Goal: Task Accomplishment & Management: Complete application form

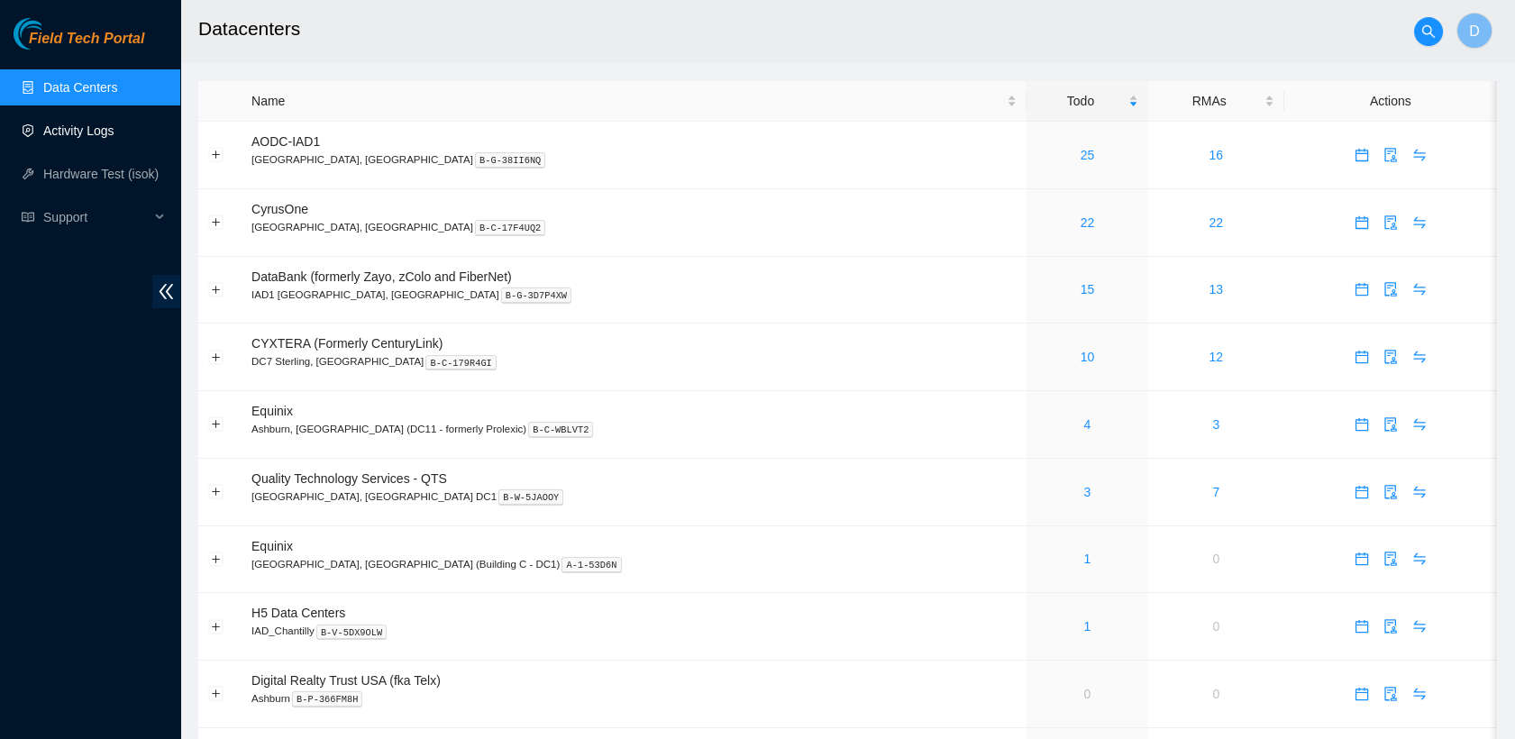
click at [72, 135] on link "Activity Logs" at bounding box center [78, 130] width 71 height 14
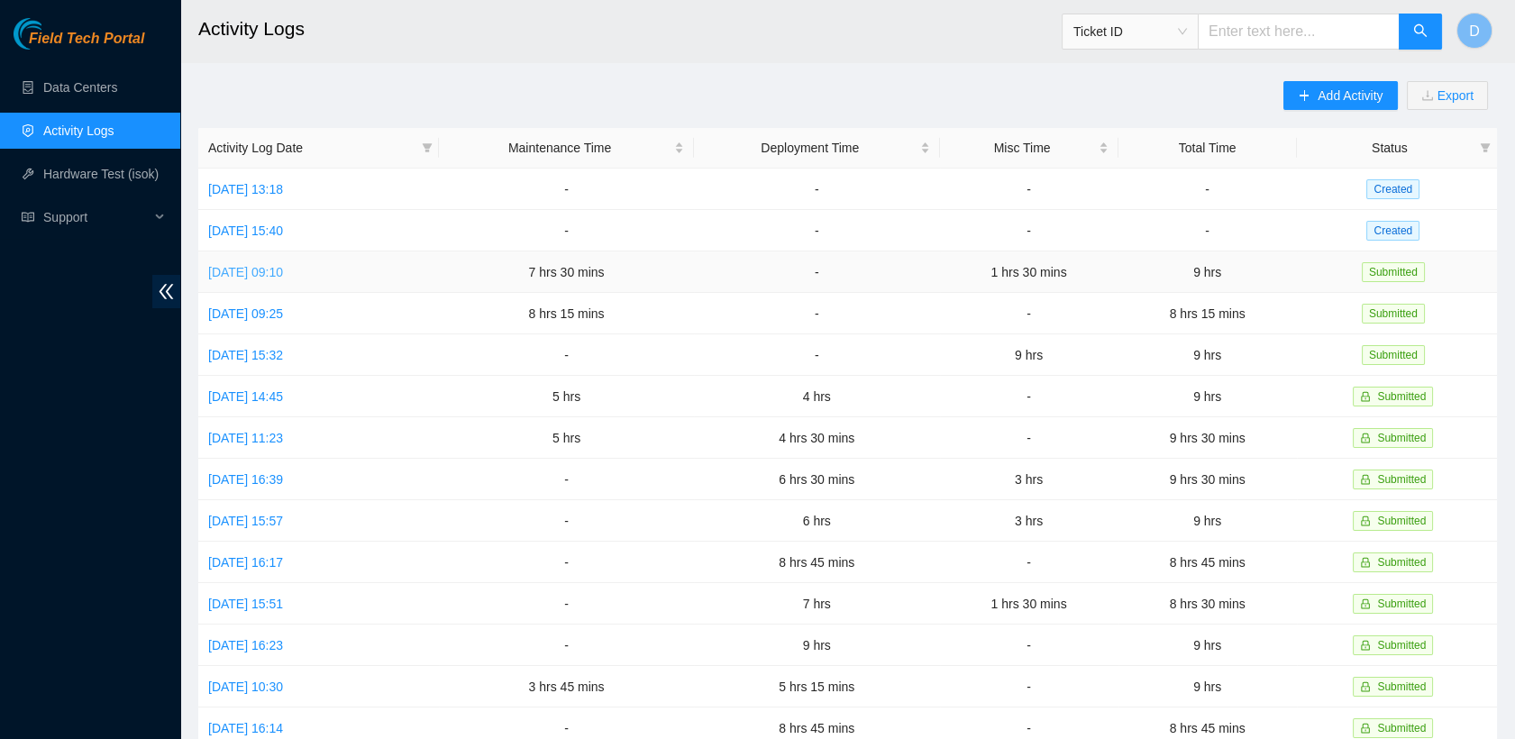
click at [283, 272] on link "[DATE] 09:10" at bounding box center [245, 272] width 75 height 14
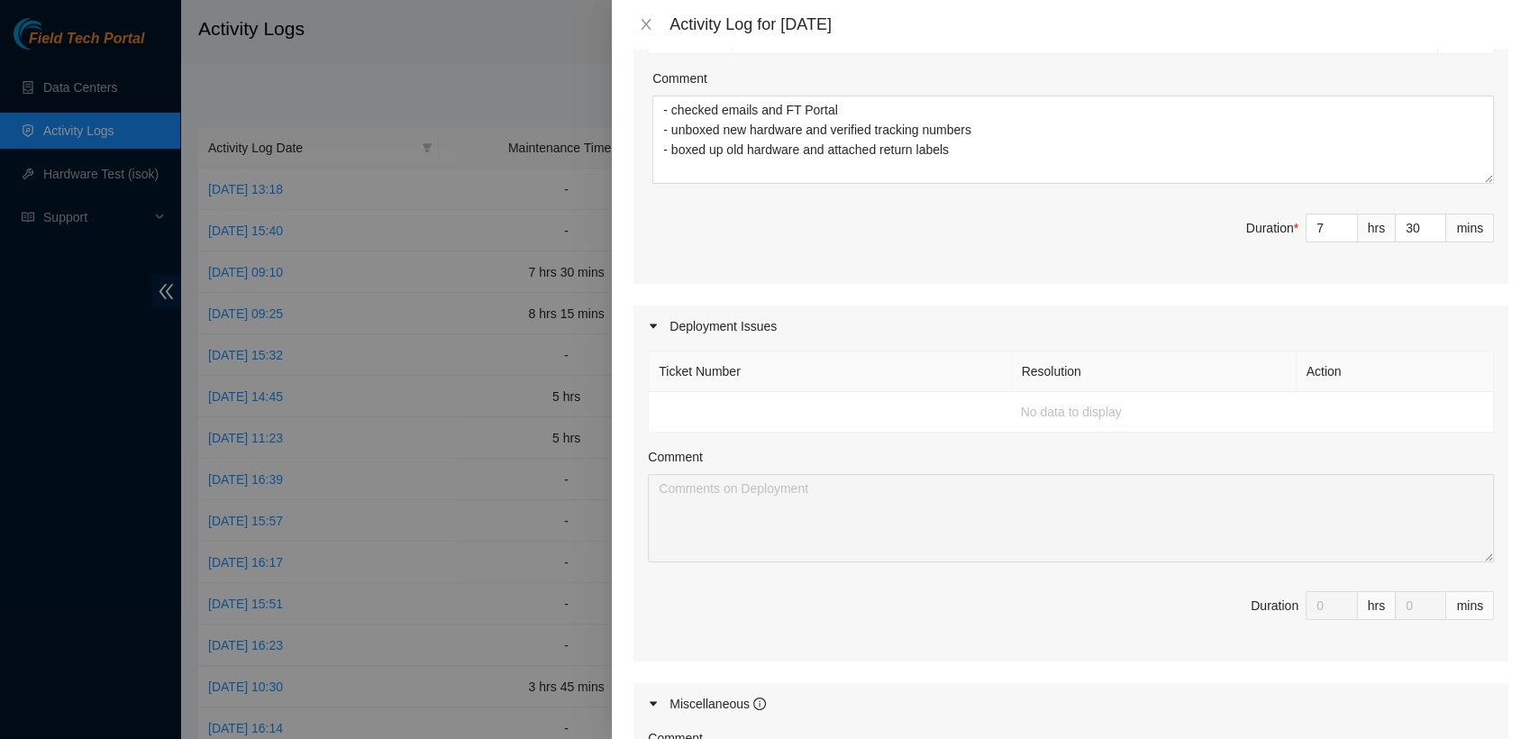
scroll to position [796, 0]
click at [641, 27] on icon "close" at bounding box center [646, 24] width 14 height 14
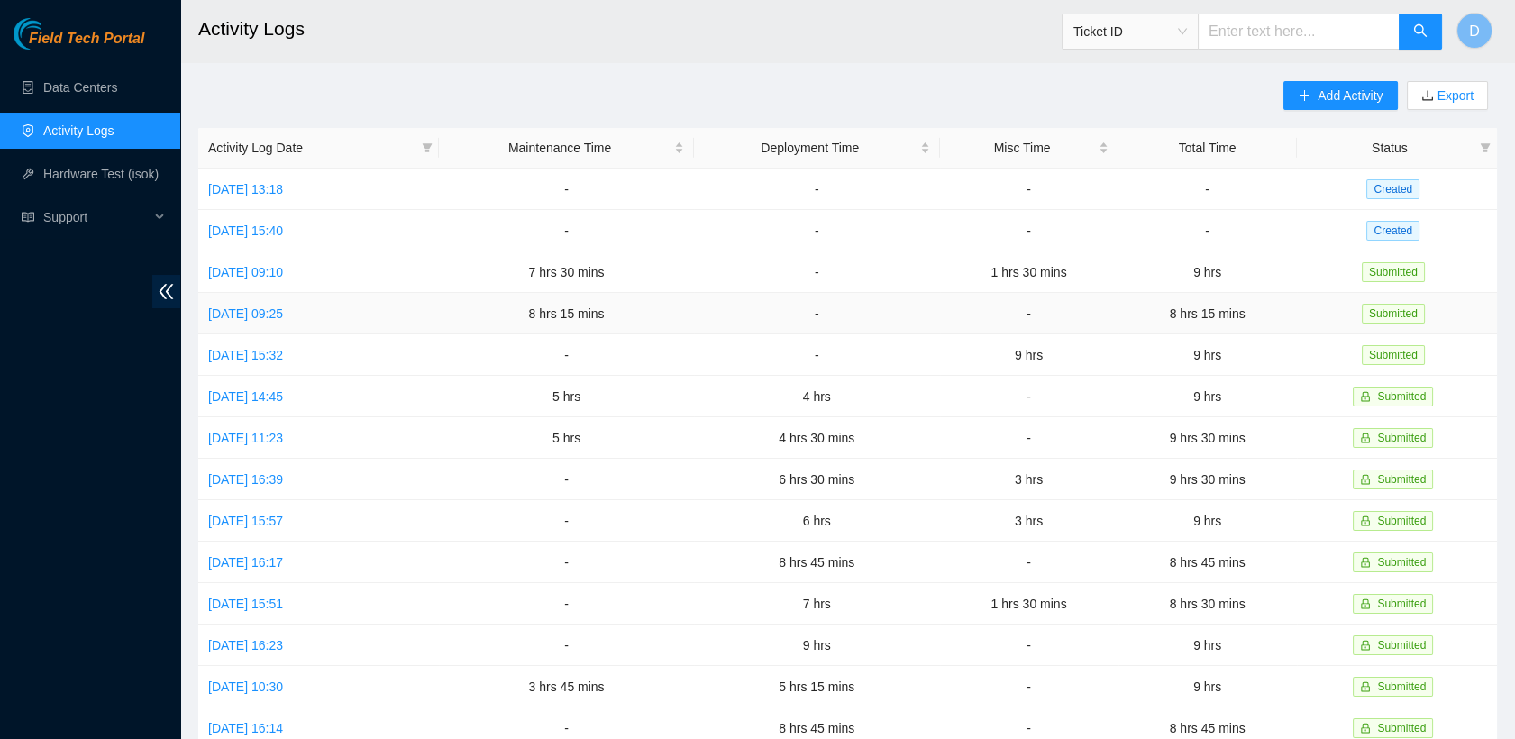
click at [274, 318] on td "[DATE] 09:25" at bounding box center [318, 313] width 241 height 41
click at [283, 318] on td "[DATE] 09:25" at bounding box center [318, 313] width 241 height 41
click at [283, 309] on link "[DATE] 09:25" at bounding box center [245, 313] width 75 height 14
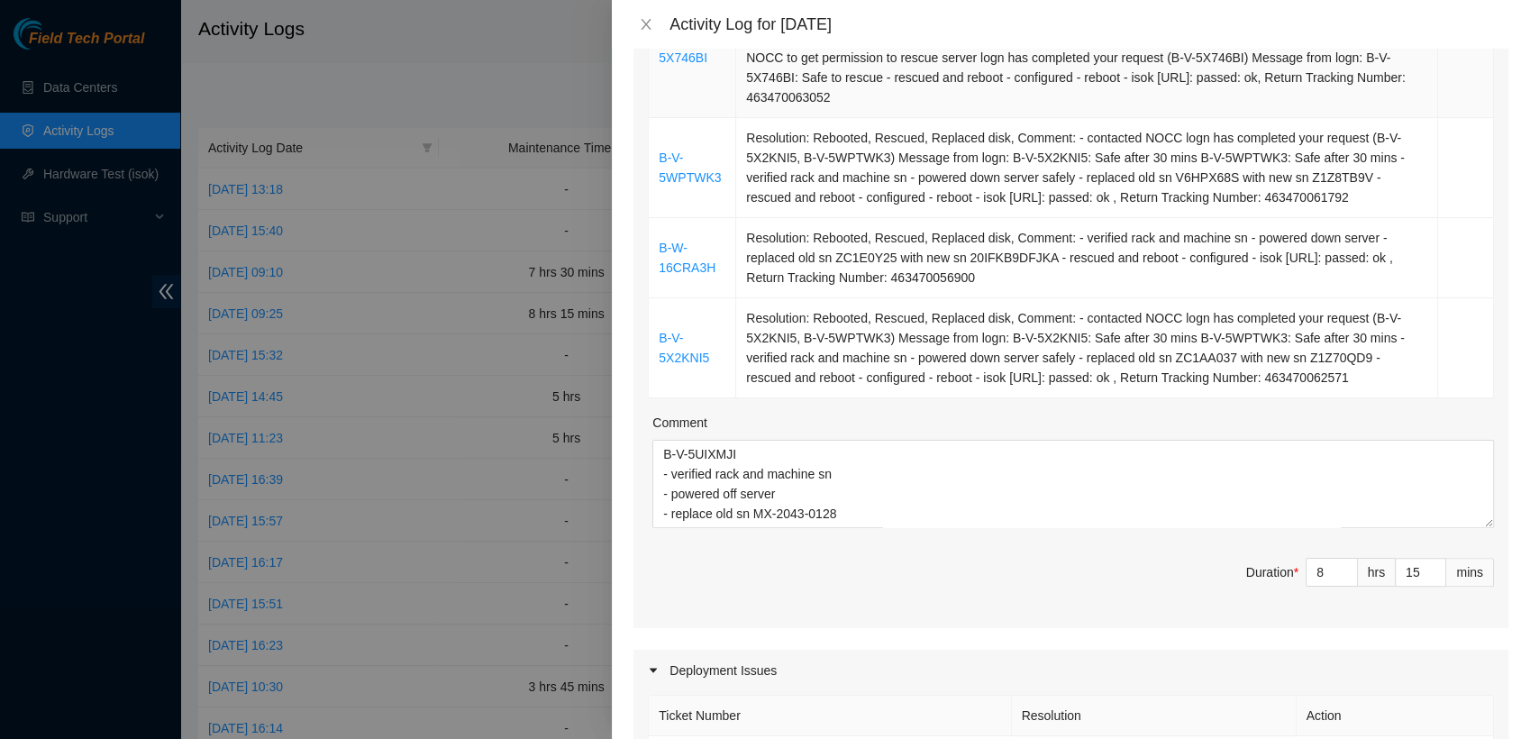
scroll to position [416, 0]
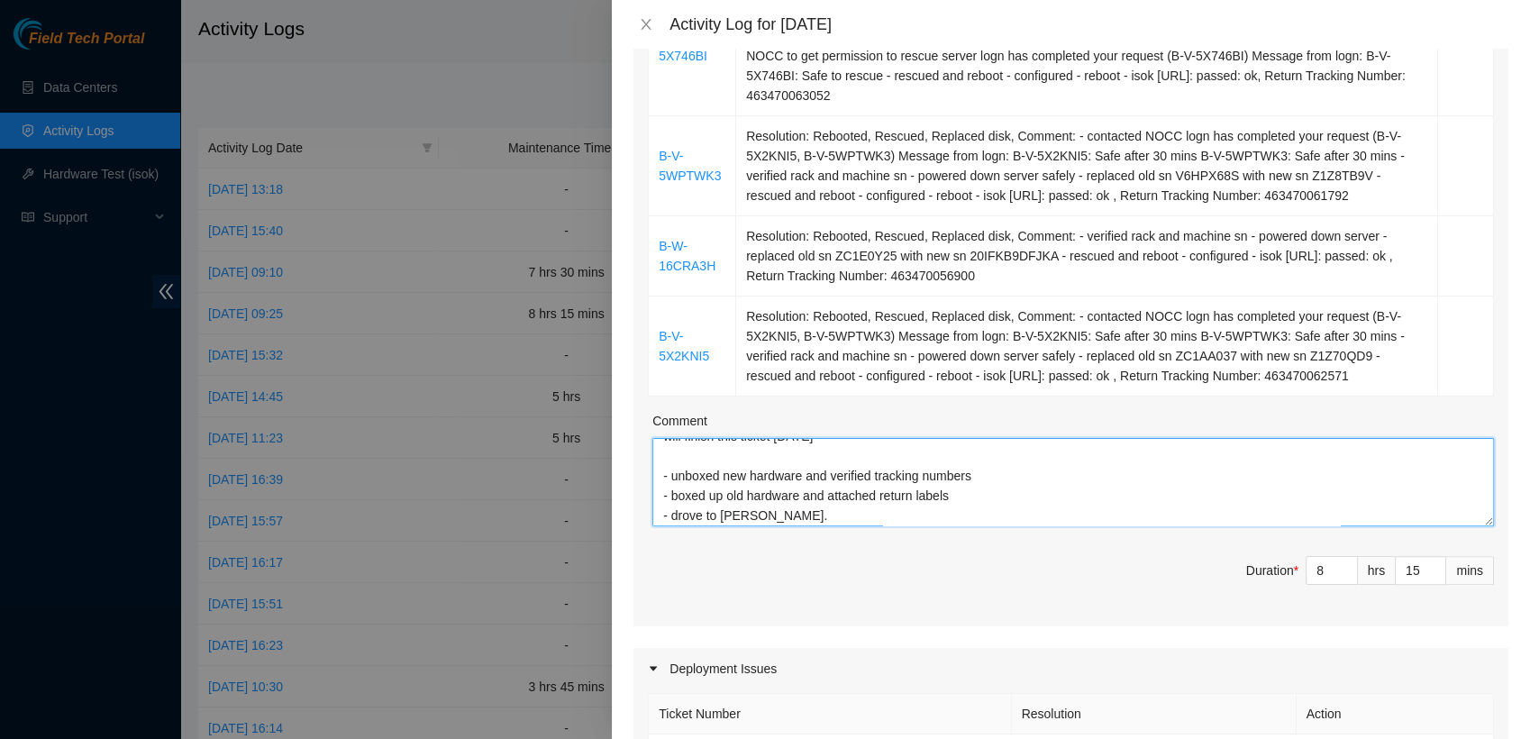
click at [747, 473] on textarea "B-V-5UIXMJI - verified rack and machine sn - powered off server - replace old s…" at bounding box center [1073, 482] width 842 height 88
drag, startPoint x: 963, startPoint y: 476, endPoint x: 650, endPoint y: 457, distance: 314.1
click at [650, 457] on div "Ticket Number Resolution Action B-V-5X746BI Resolution: Rebooted, Rescued, Repl…" at bounding box center [1070, 269] width 875 height 714
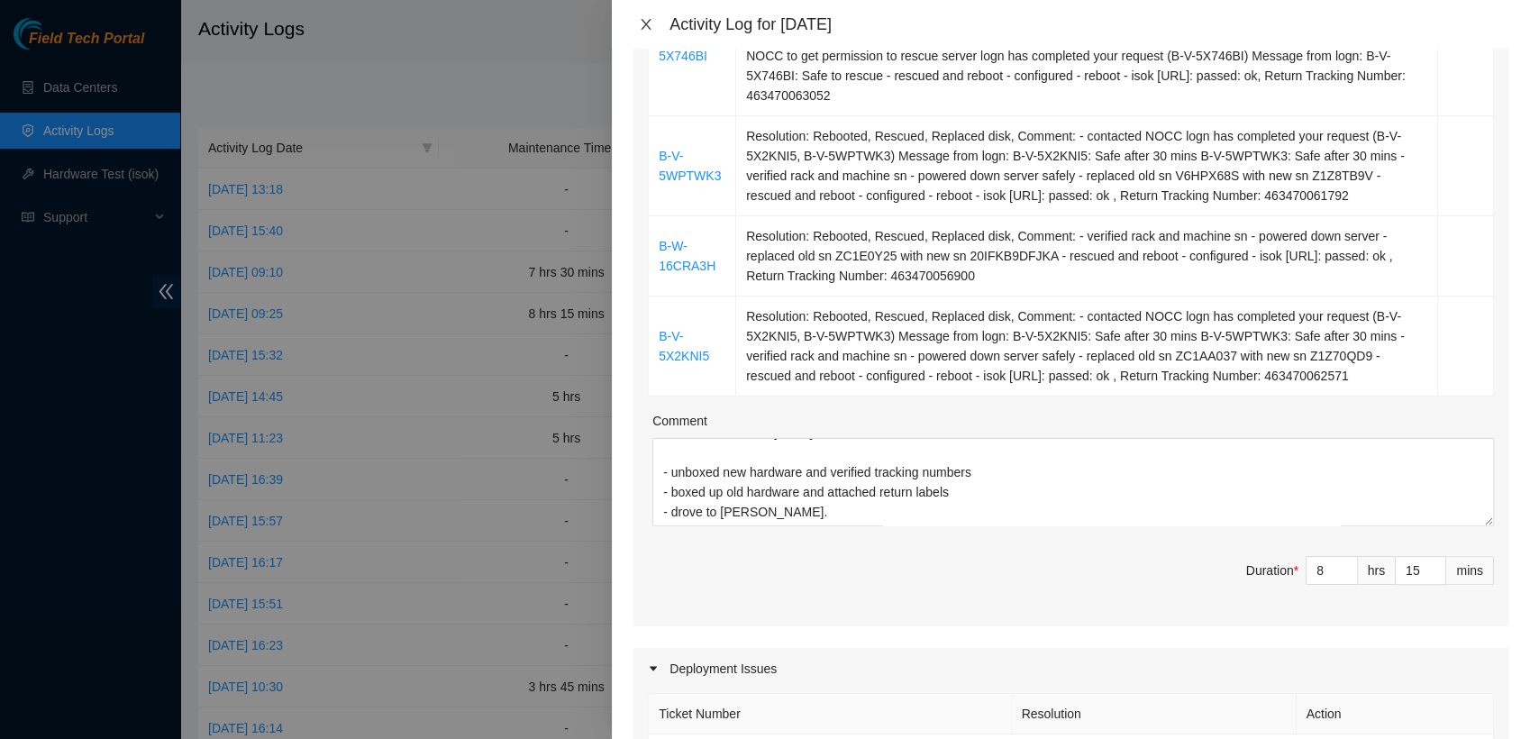
click at [646, 28] on icon "close" at bounding box center [646, 24] width 14 height 14
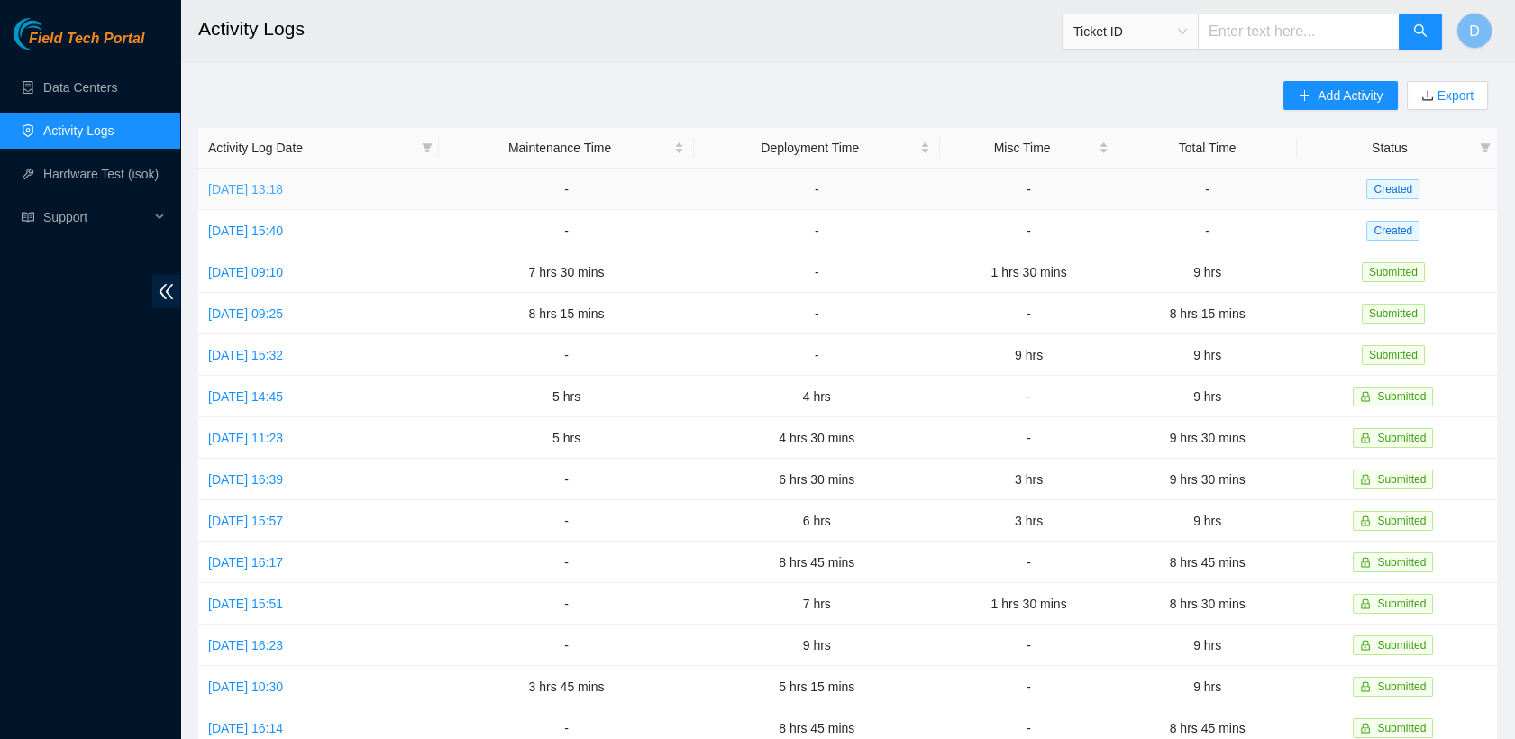
click at [283, 187] on link "[DATE] 13:18" at bounding box center [245, 189] width 75 height 14
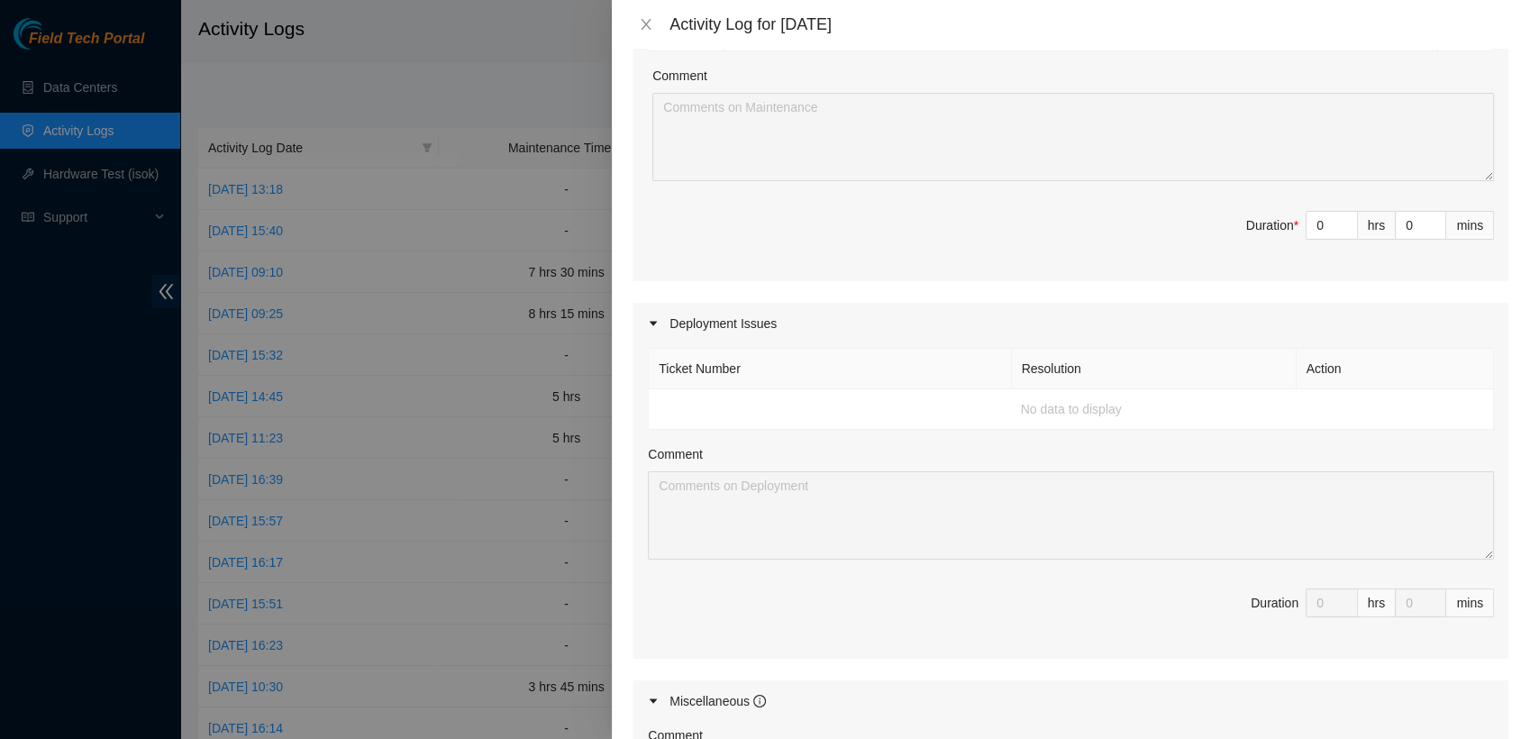
scroll to position [423, 0]
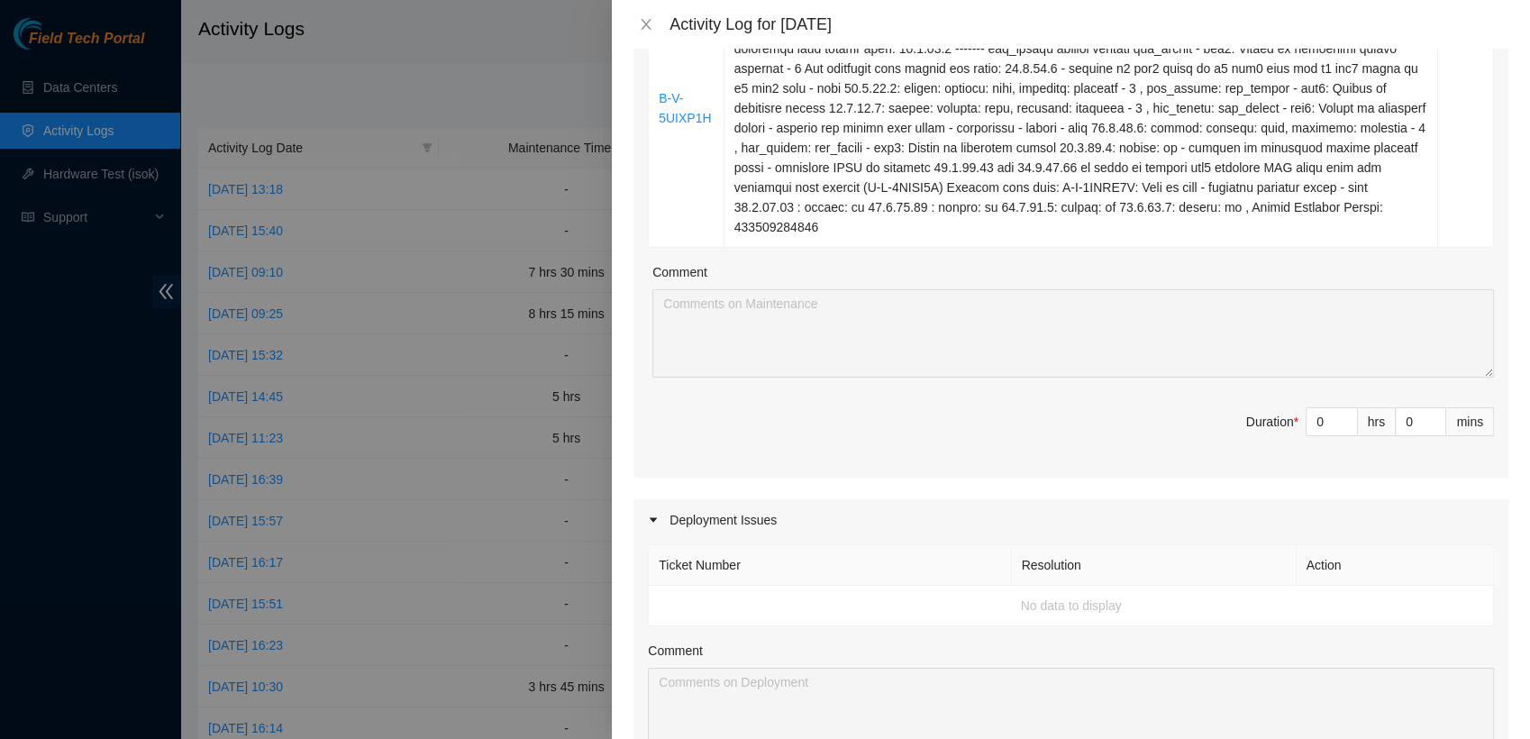
click at [747, 399] on div "Ticket Number Resolution Action B-V-5UIXP1H Comment Duration * 0 hrs 0 mins" at bounding box center [1070, 190] width 875 height 573
drag, startPoint x: 1314, startPoint y: 399, endPoint x: 1315, endPoint y: 416, distance: 17.1
click at [747, 416] on input "0" at bounding box center [1331, 421] width 50 height 27
type input "7"
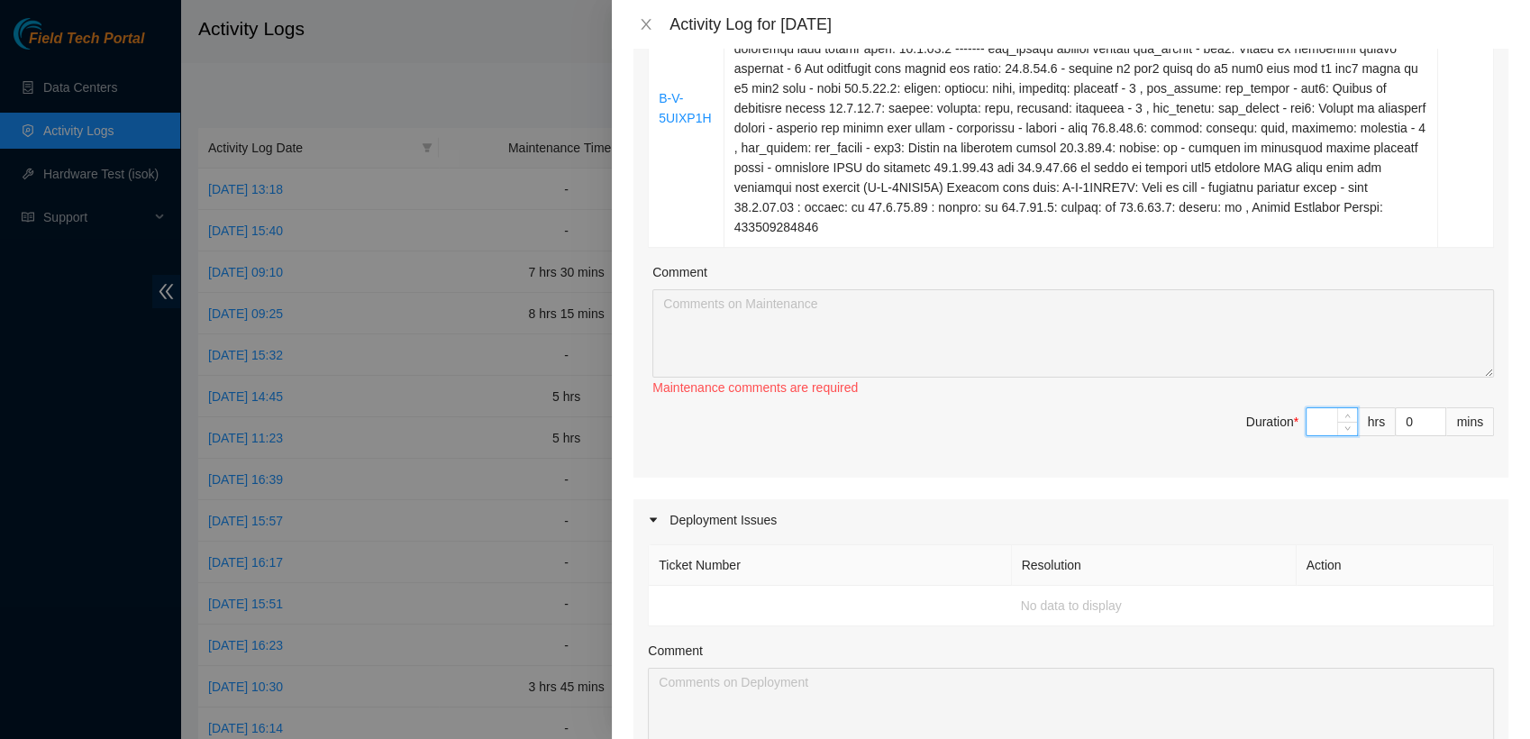
type input "7"
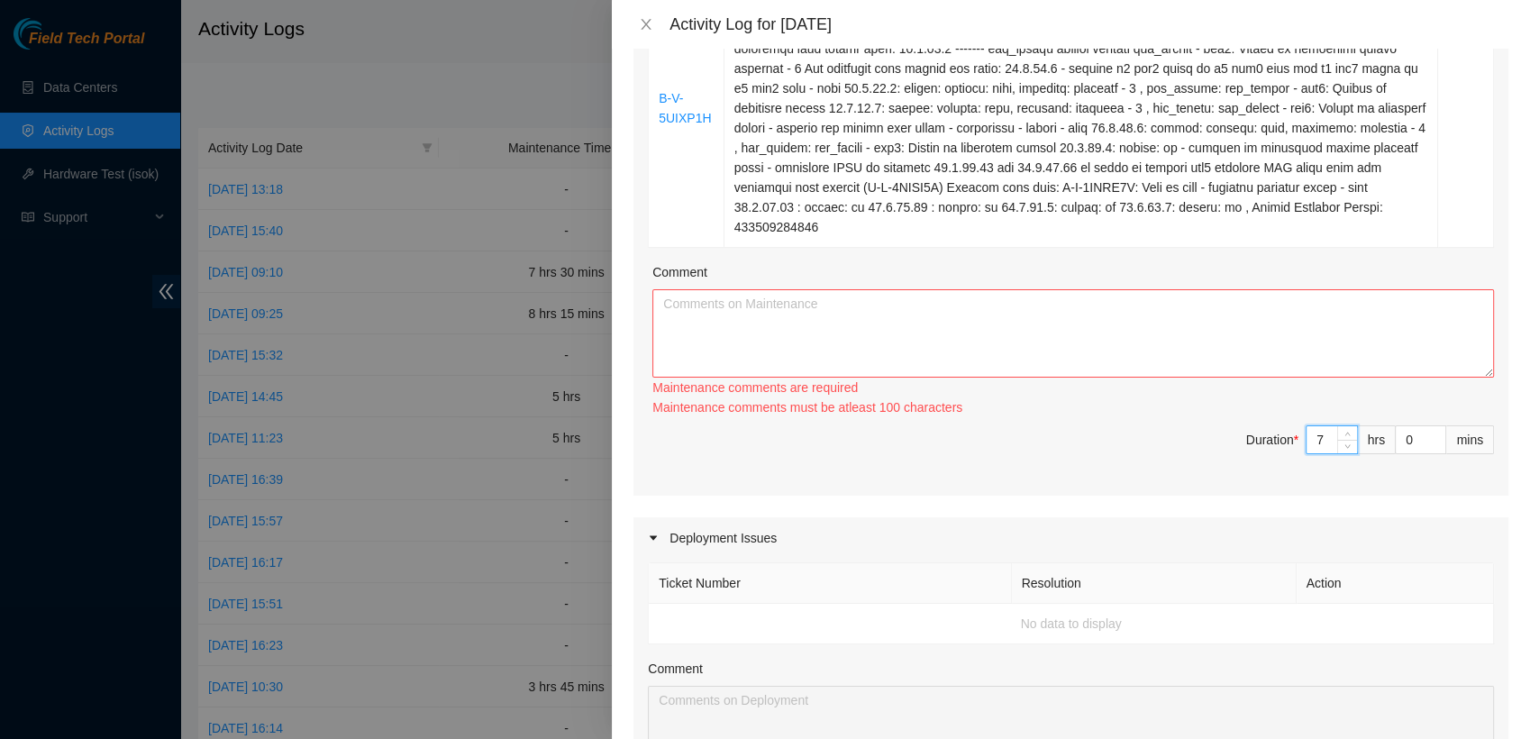
type input "7"
type input "3"
type input "330"
type input "33"
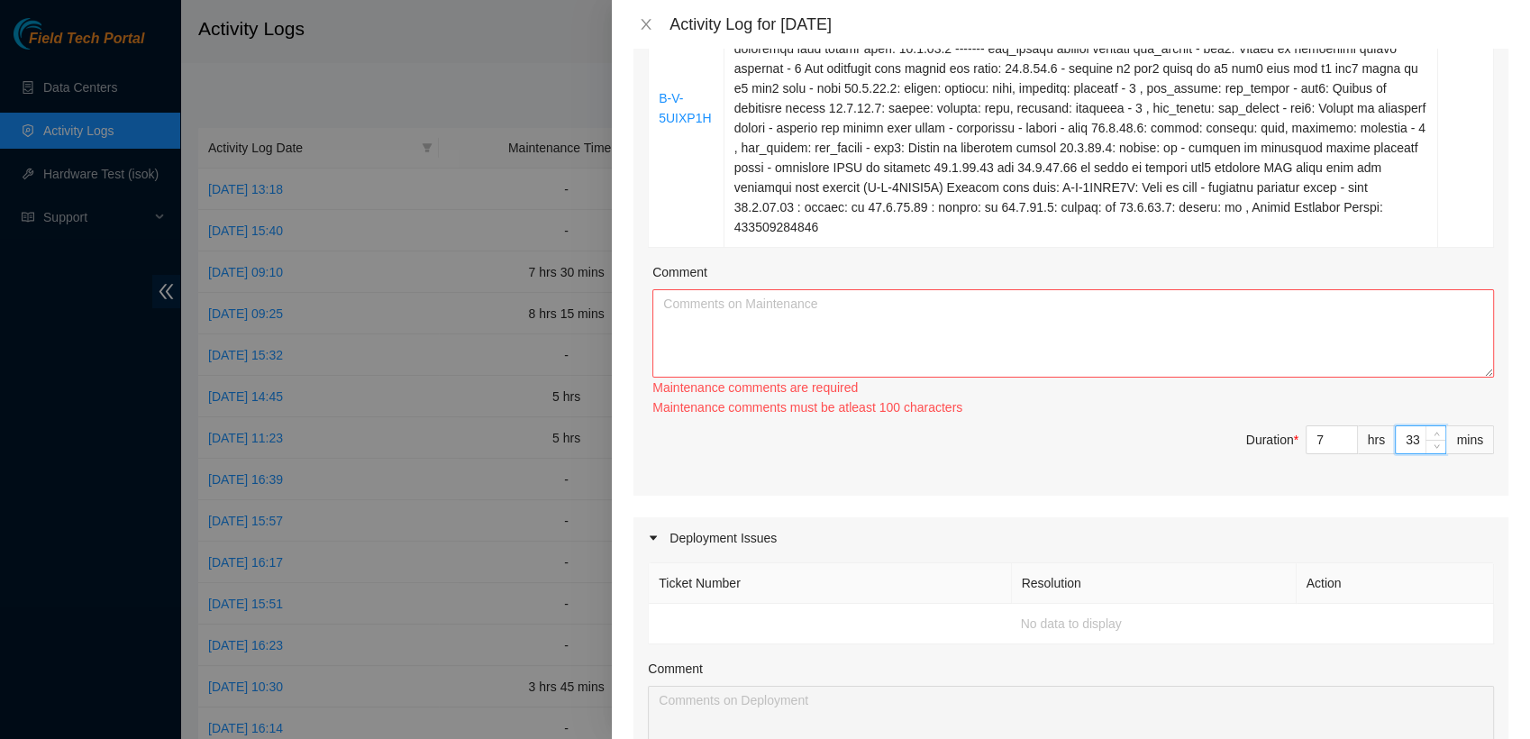
type input "3"
type input "30"
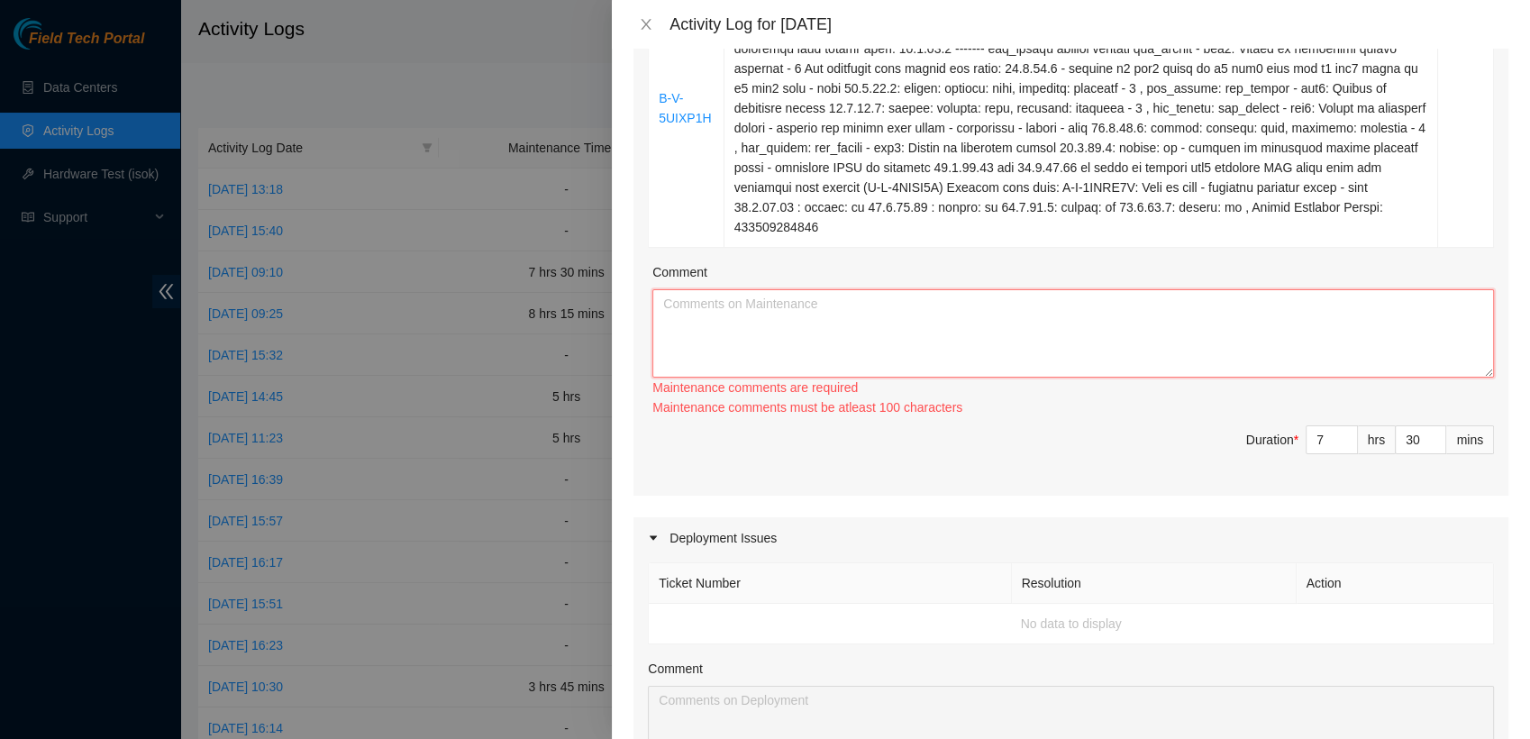
click at [721, 335] on textarea "Comment" at bounding box center [1073, 333] width 842 height 88
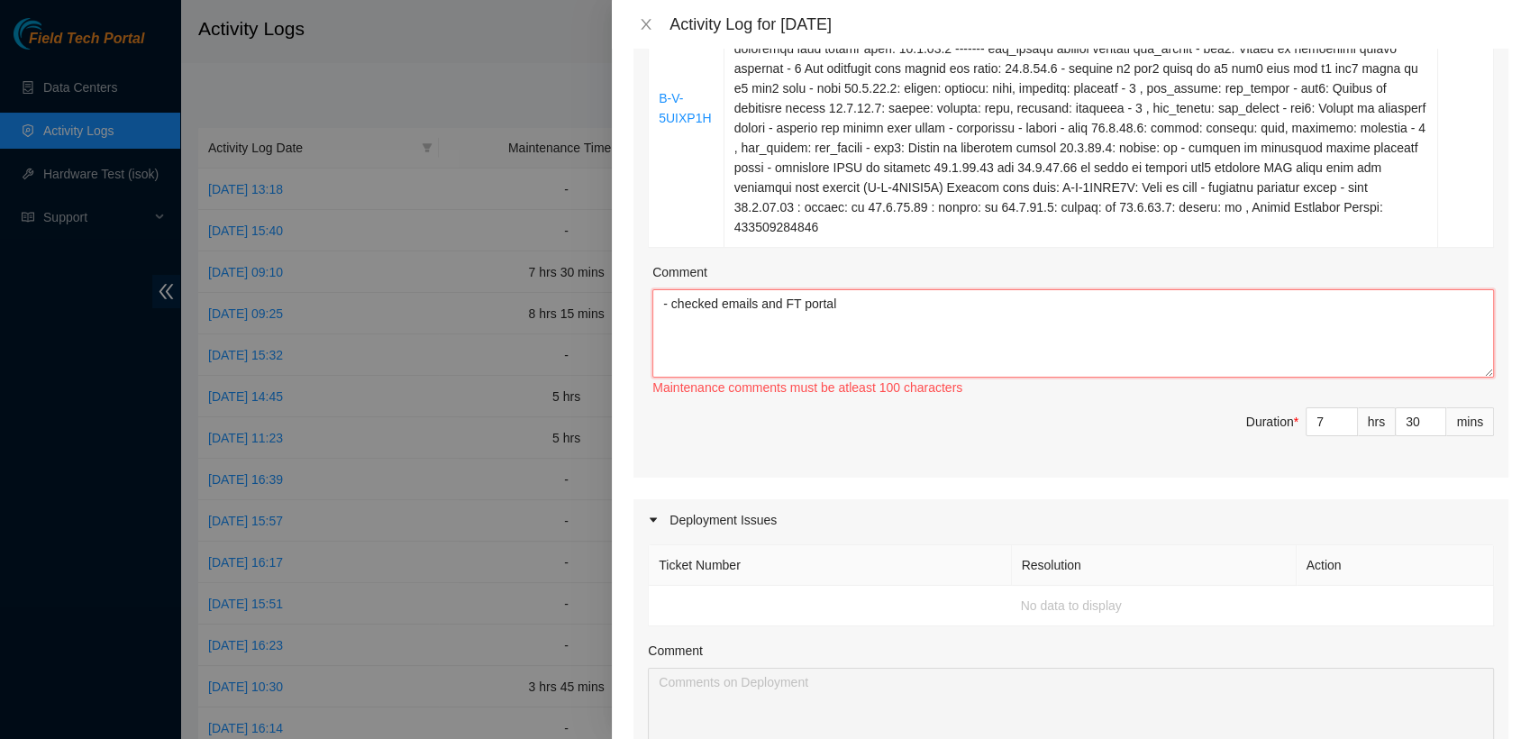
paste textarea "- unboxed new hardware and verified tracking numbers - boxed up old hardware an…"
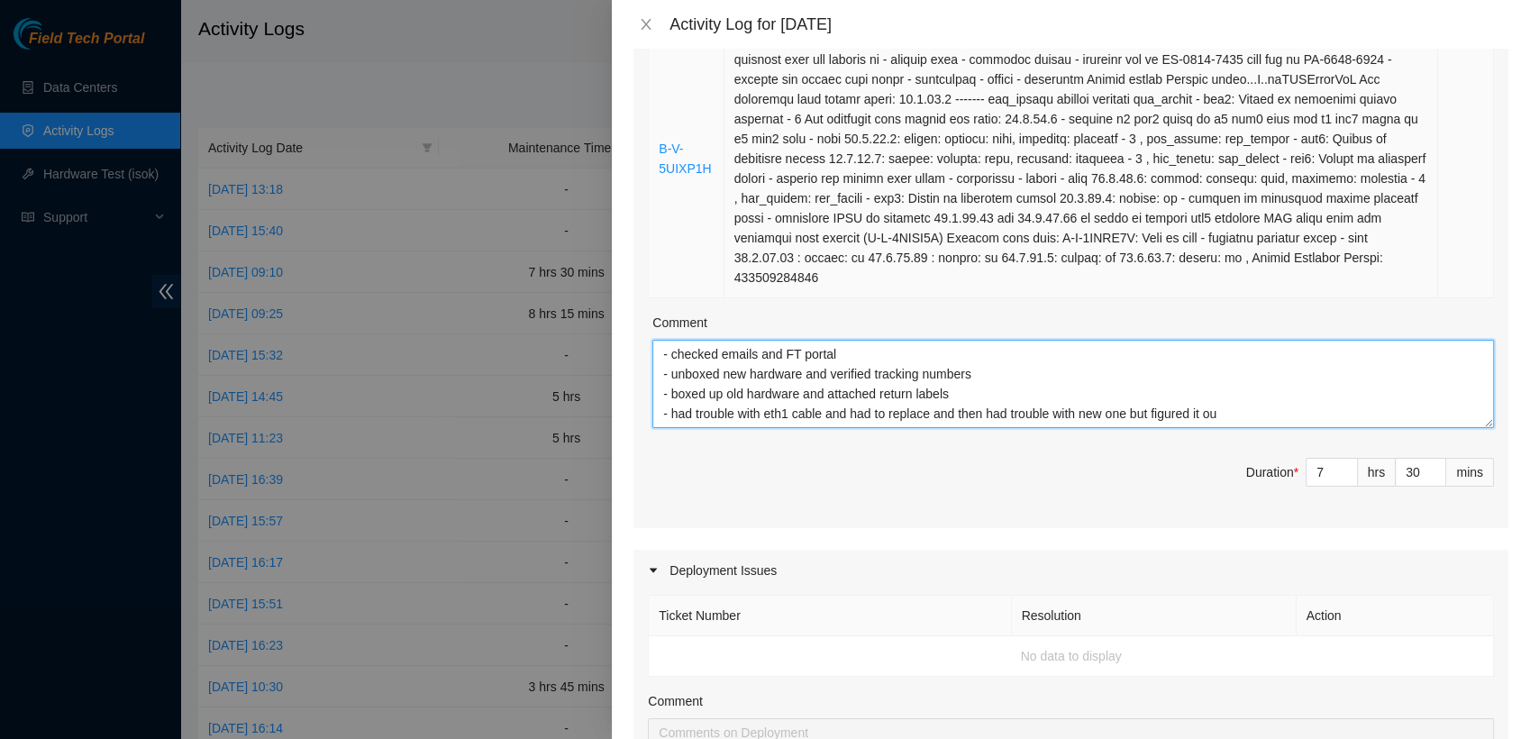
scroll to position [0, 0]
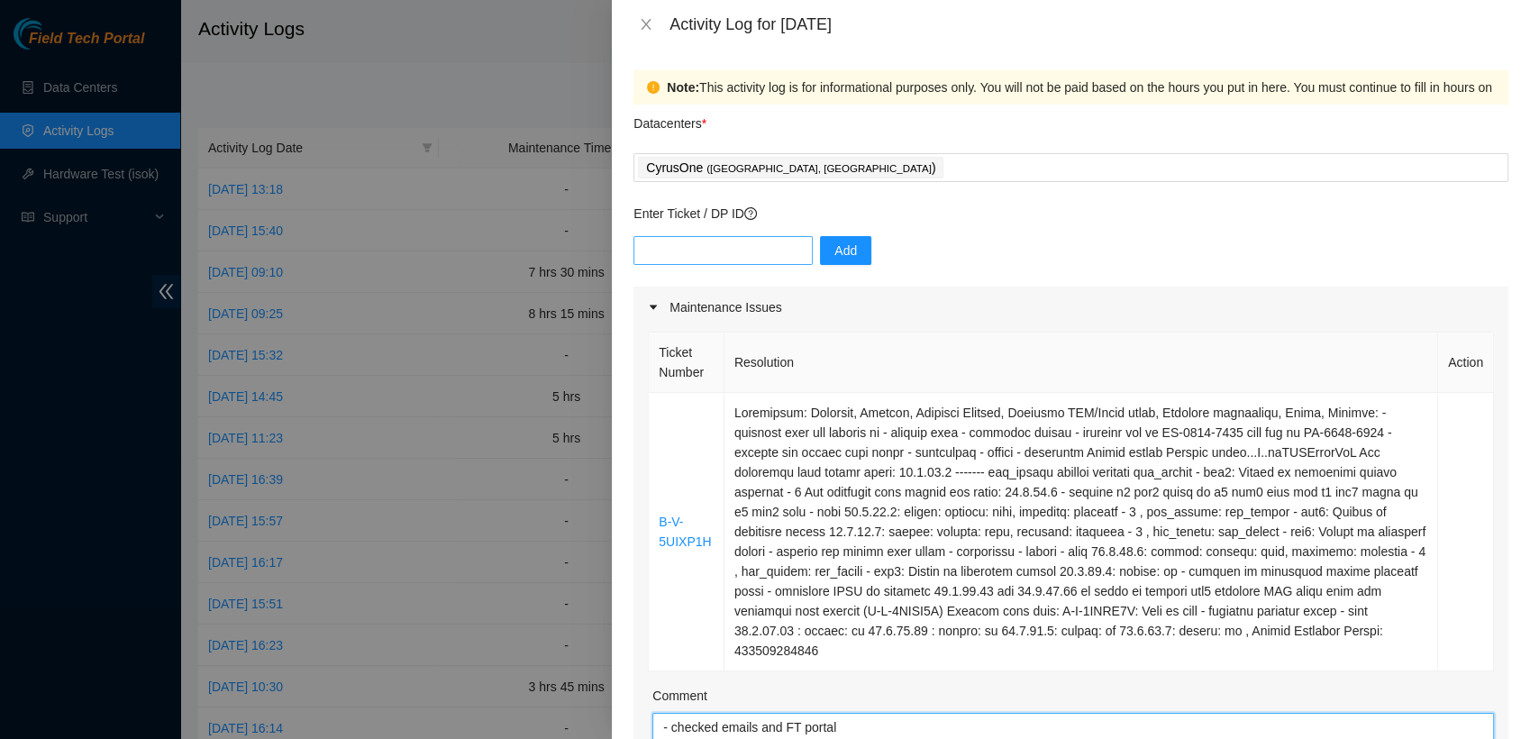
type textarea "- checked emails and FT portal - unboxed new hardware and verified tracking num…"
click at [733, 248] on input "text" at bounding box center [722, 250] width 179 height 29
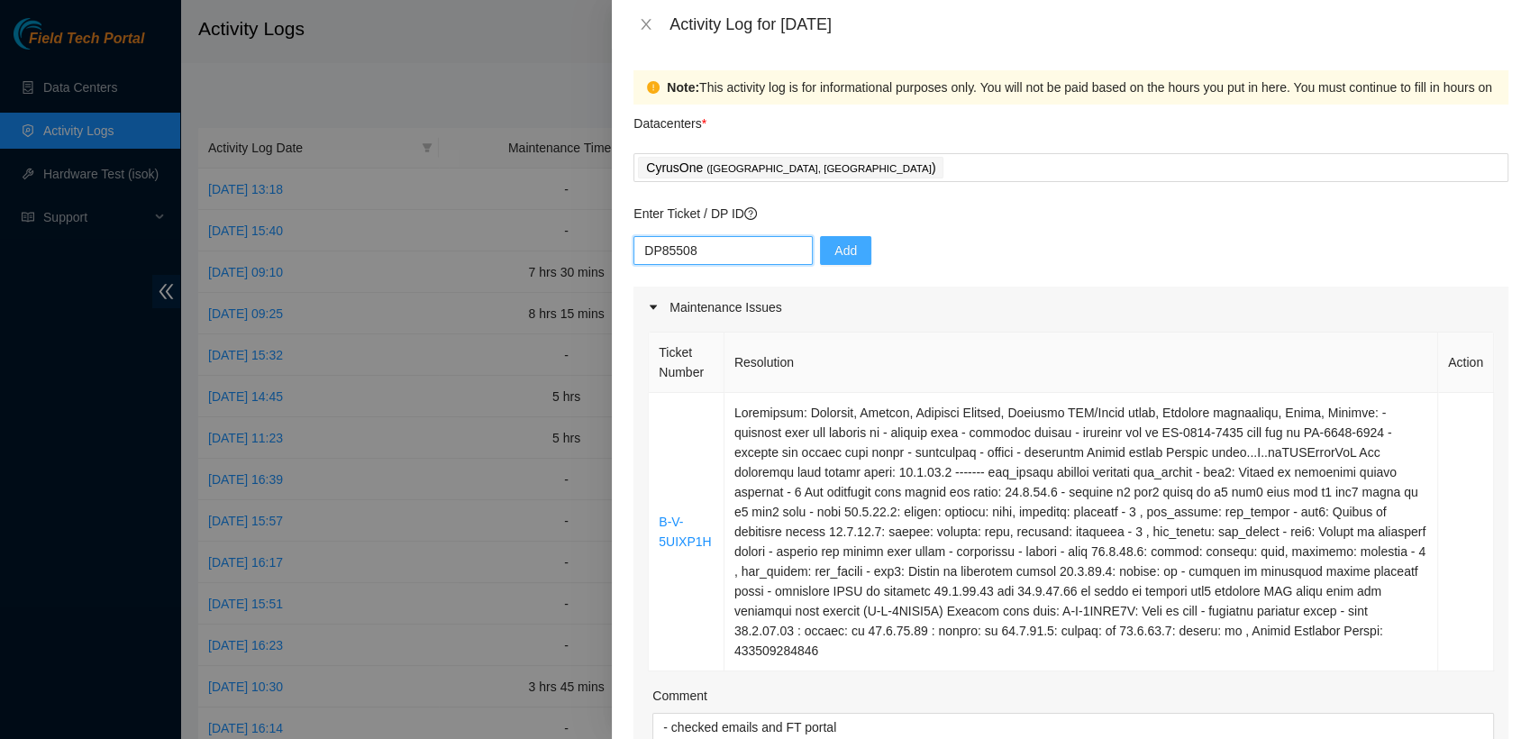
type input "DP85508"
click at [747, 251] on button "Add" at bounding box center [845, 250] width 51 height 29
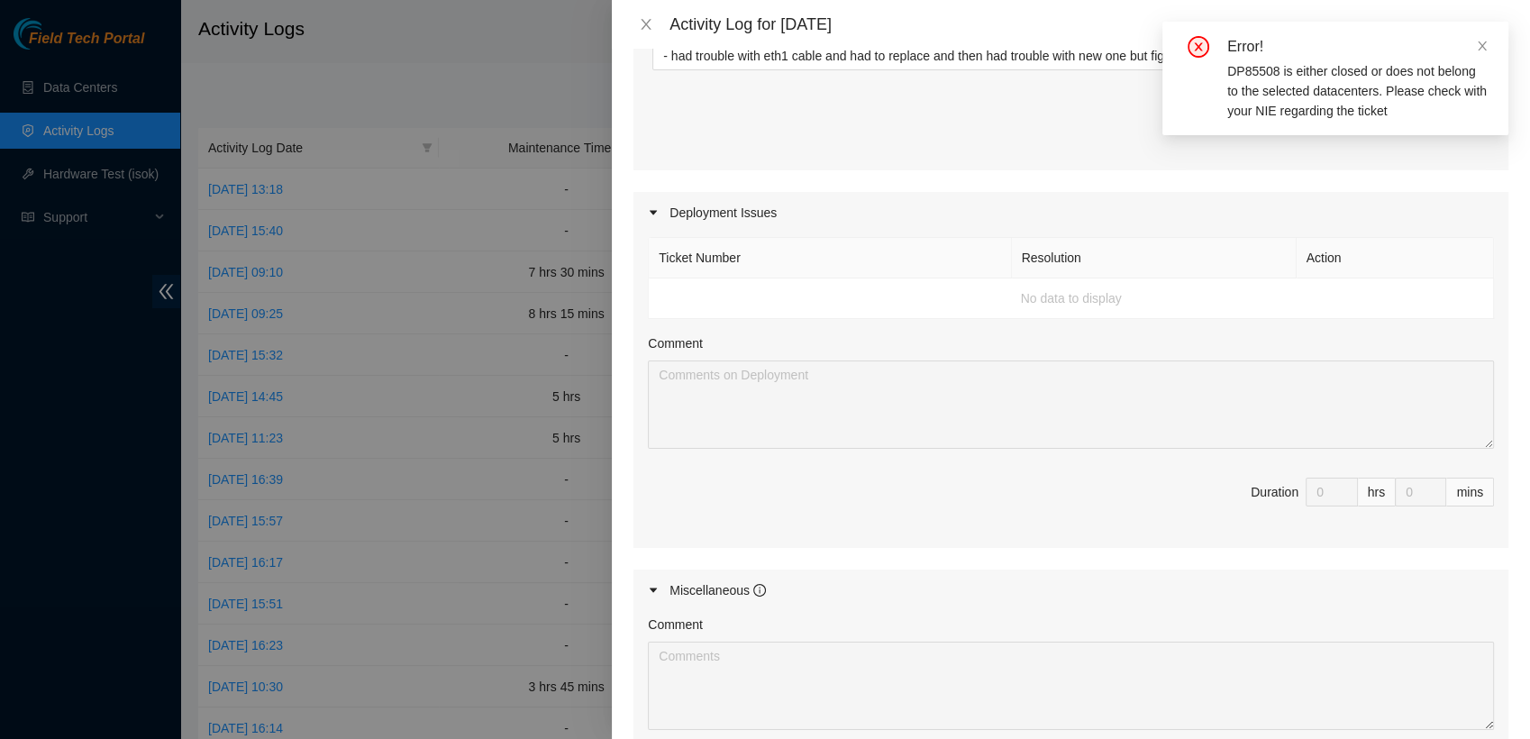
scroll to position [1009, 0]
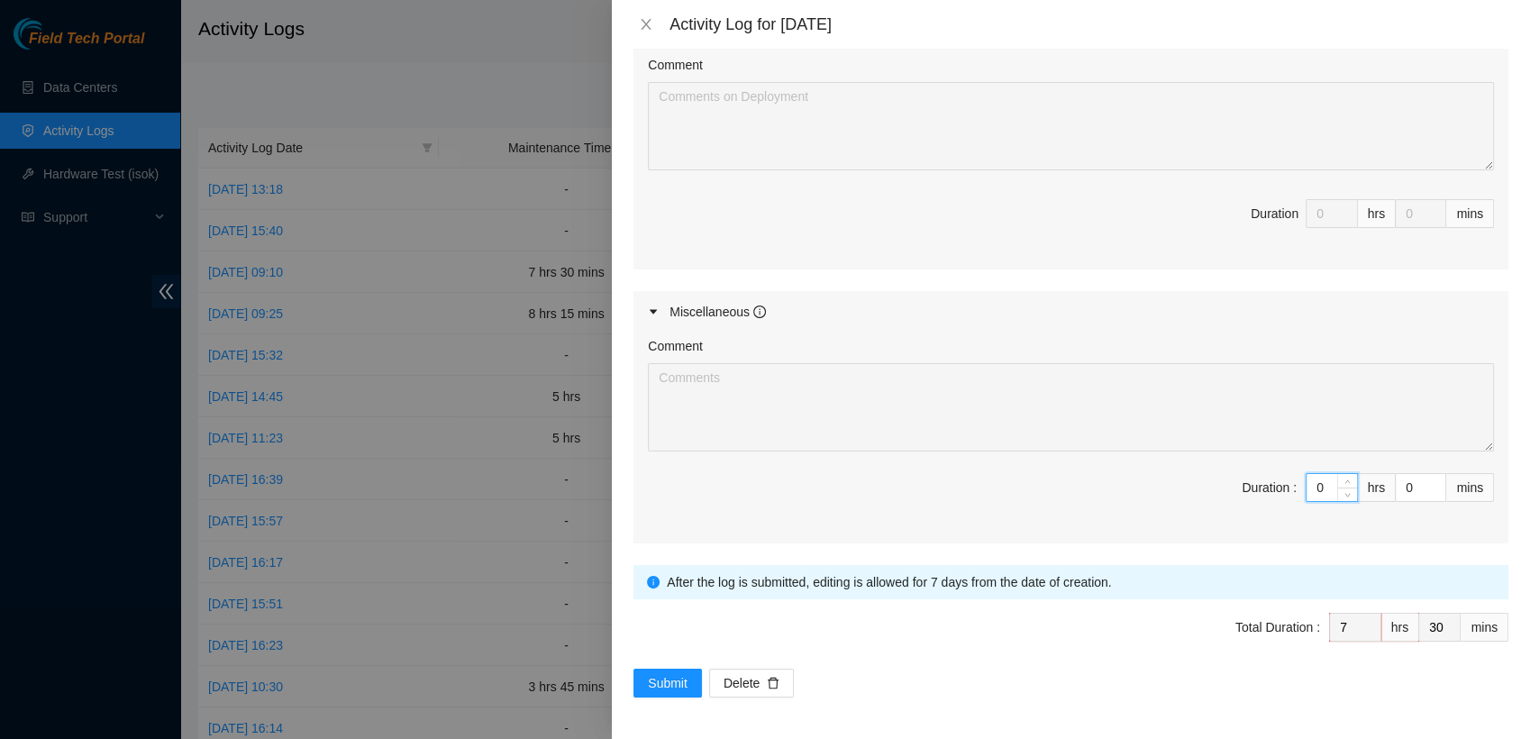
click at [747, 493] on input "0" at bounding box center [1331, 487] width 50 height 27
type input "1"
type input "8"
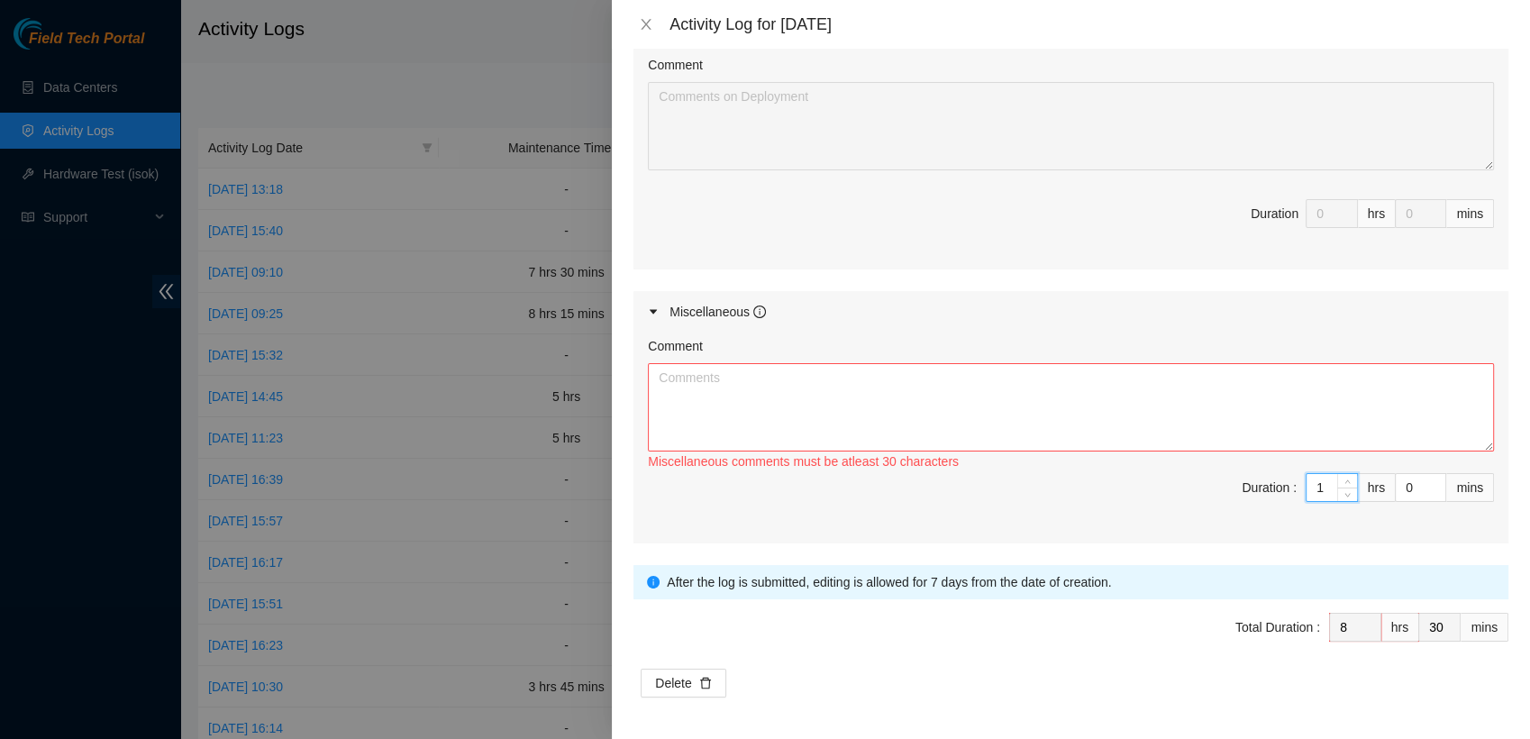
type input "1"
type input "3"
type input "33"
type input "30"
type input "9"
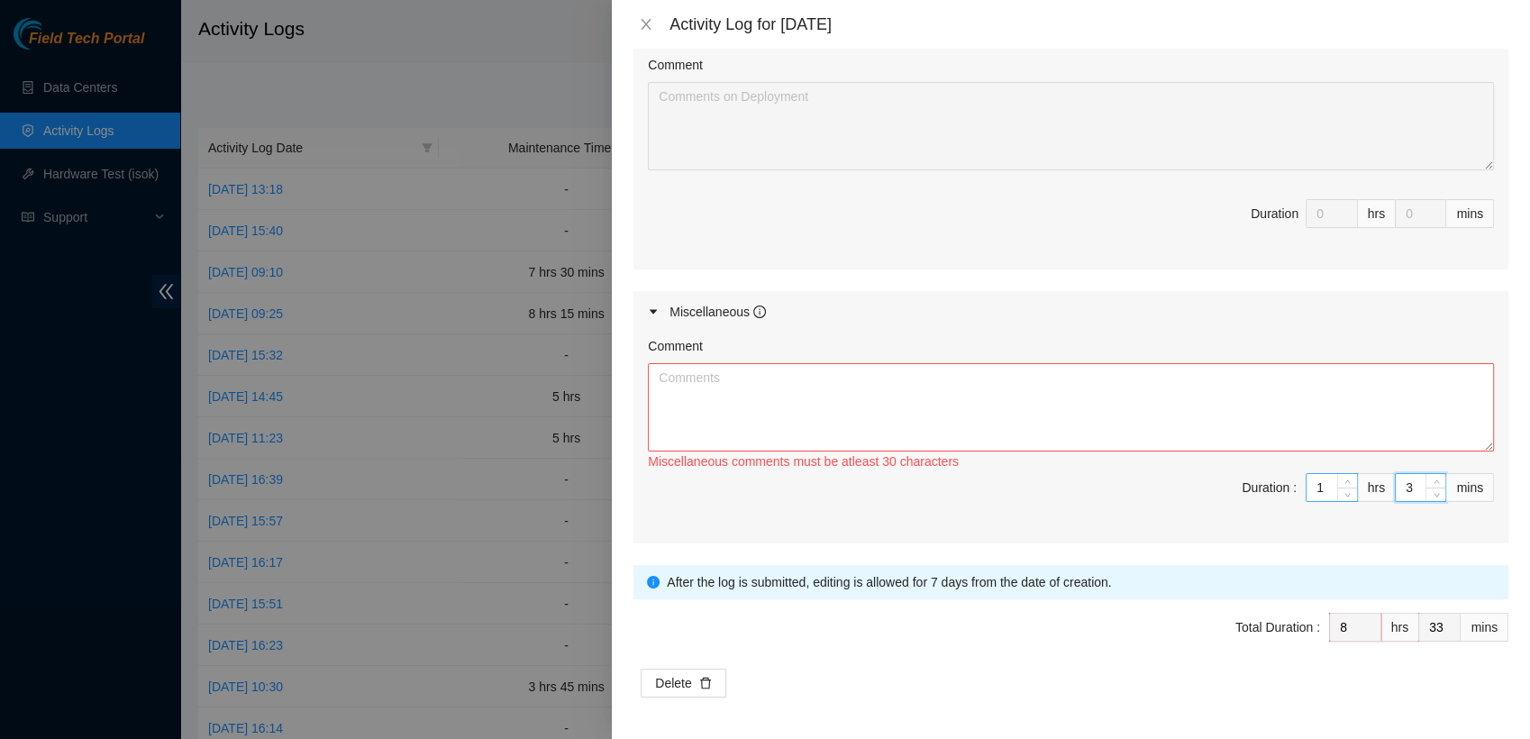
type input "0"
type input "30"
